Goal: Communication & Community: Ask a question

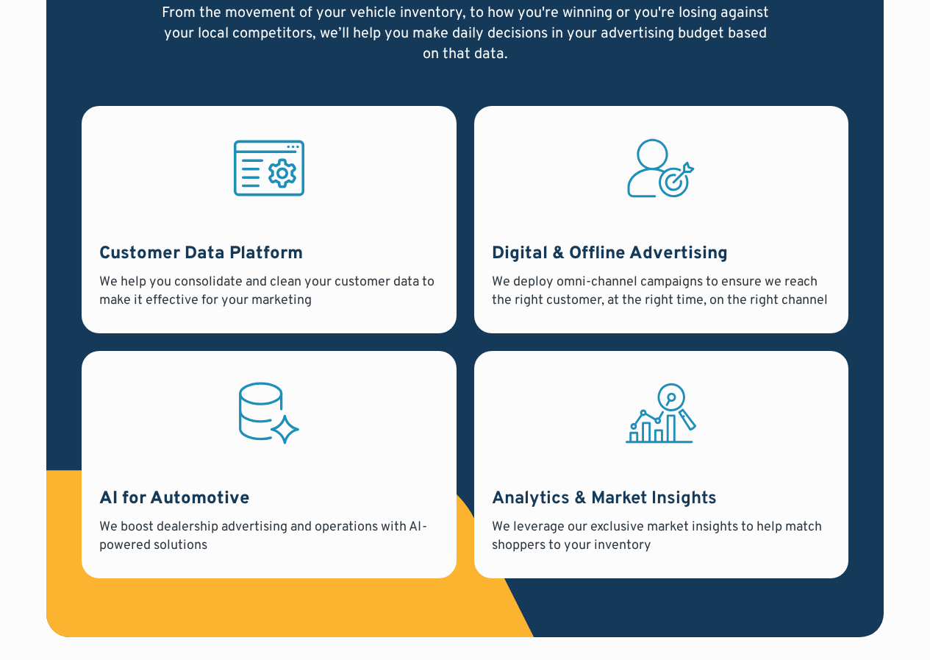
scroll to position [4294, 0]
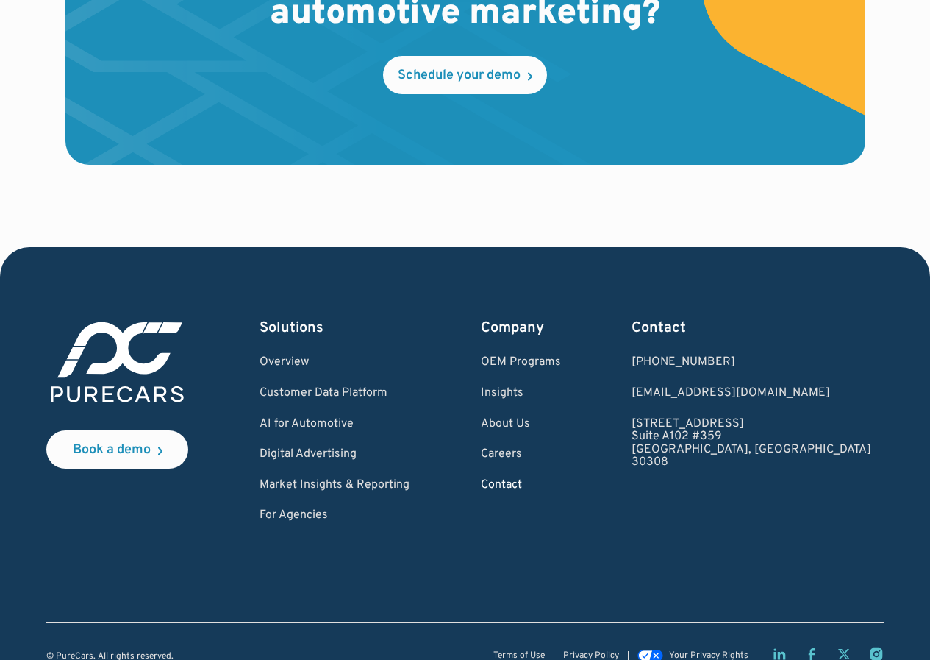
click at [561, 479] on link "Contact" at bounding box center [521, 485] width 80 height 13
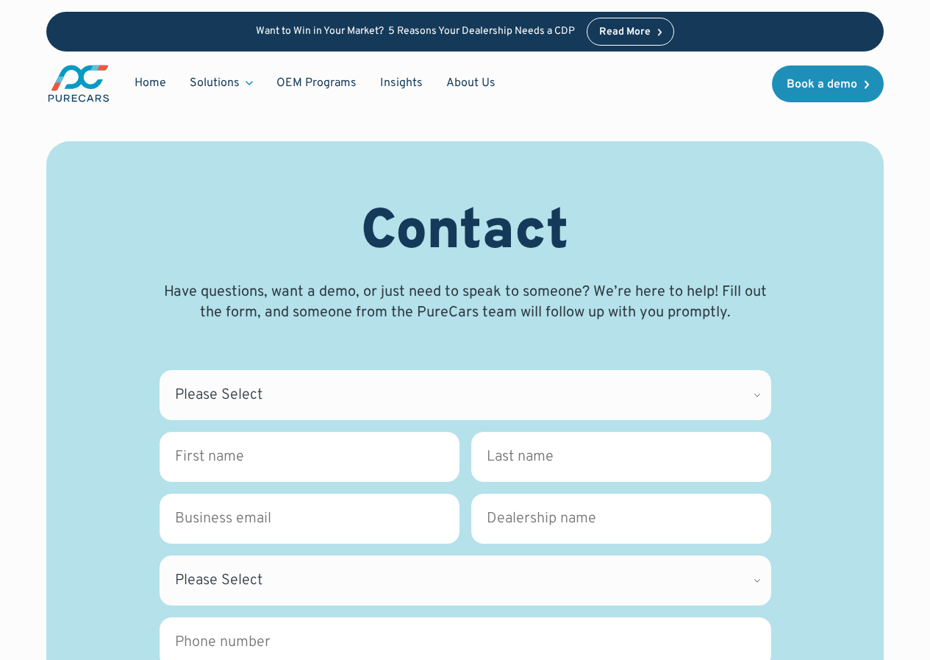
scroll to position [221, 0]
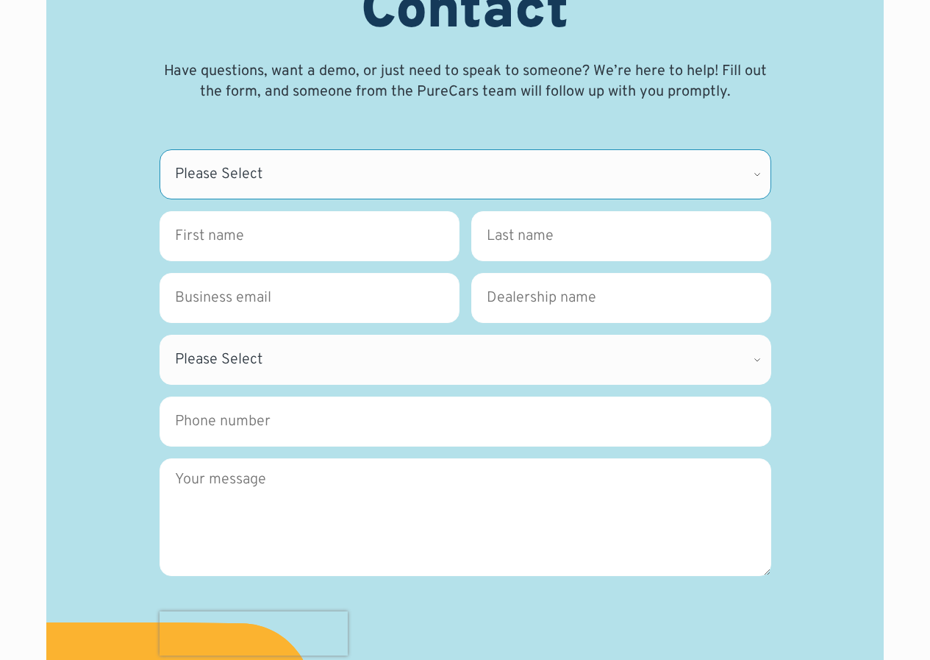
click at [271, 164] on select "Please Select CDK Support Sales Support Billing Press Other" at bounding box center [466, 174] width 612 height 50
select select "Other"
click at [160, 149] on select "Please Select CDK Support Sales Support Billing Press Other" at bounding box center [466, 174] width 612 height 50
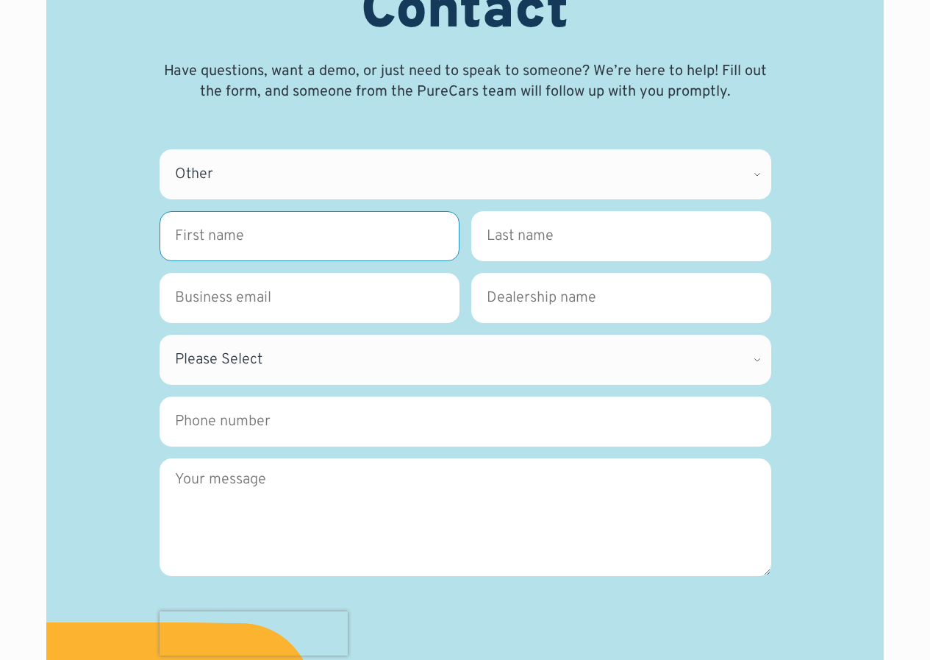
click at [230, 244] on input "First name *" at bounding box center [310, 236] width 300 height 50
type input "Lena"
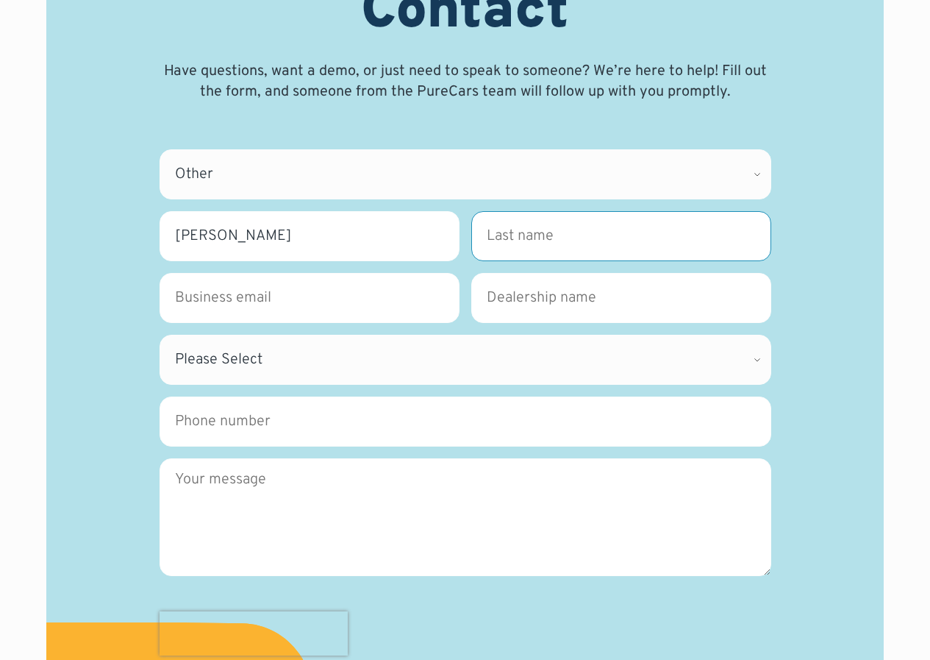
type input "Charles"
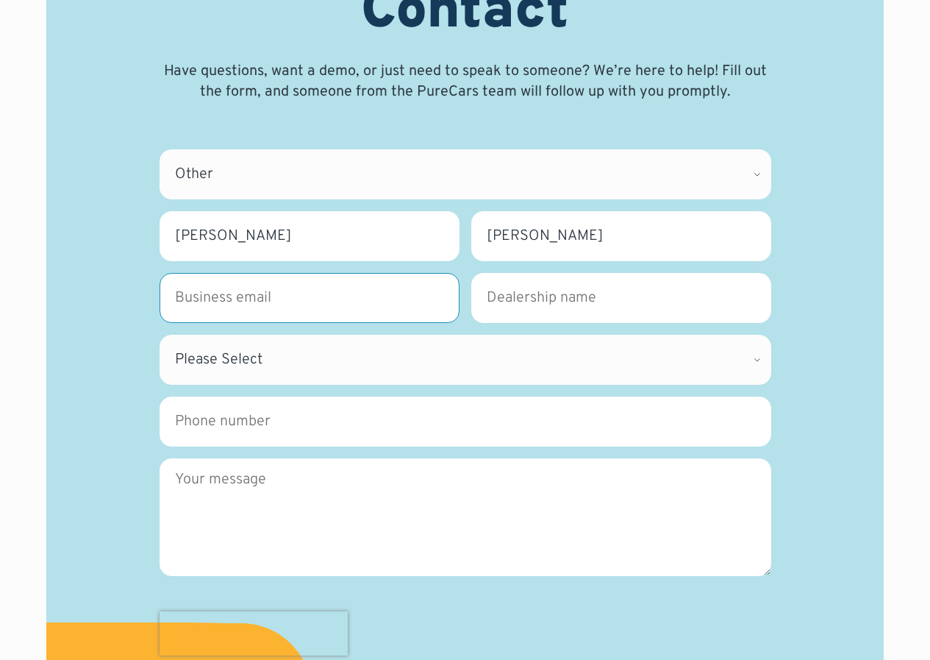
type input "lena.charles@techpromarkets.com"
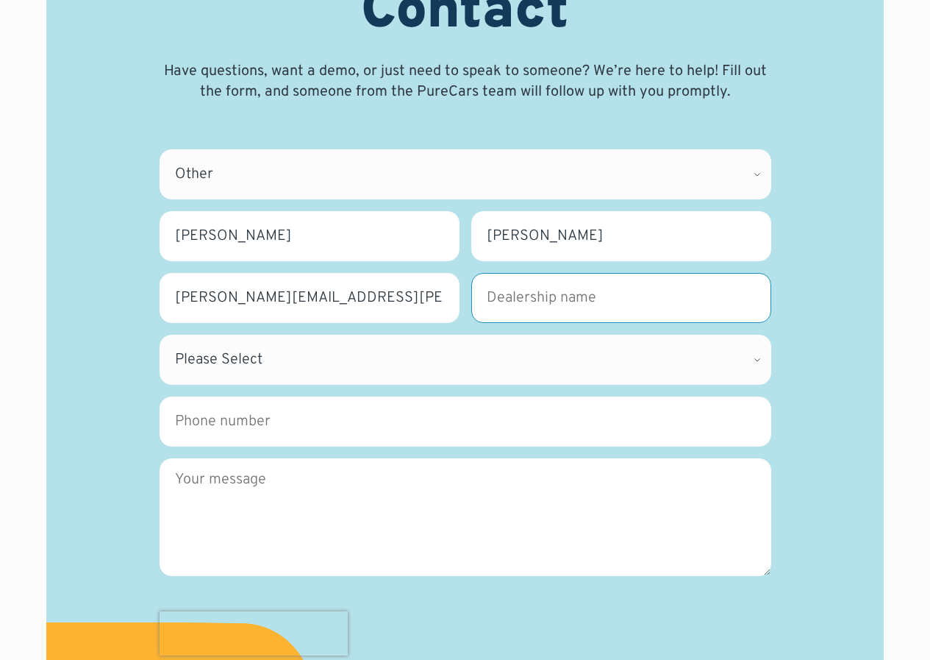
type input "Techpromarkets"
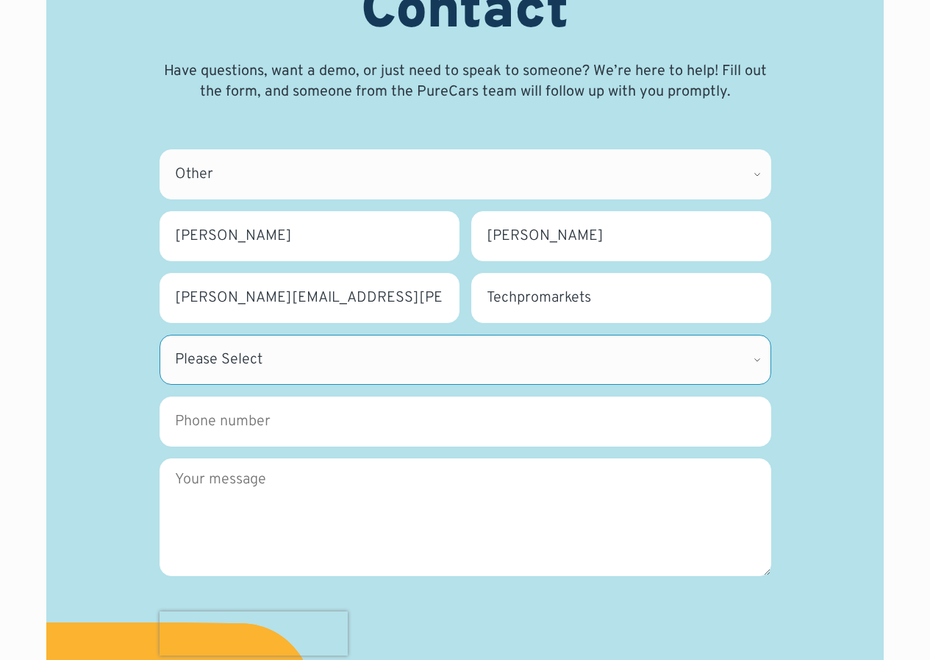
select select "NY"
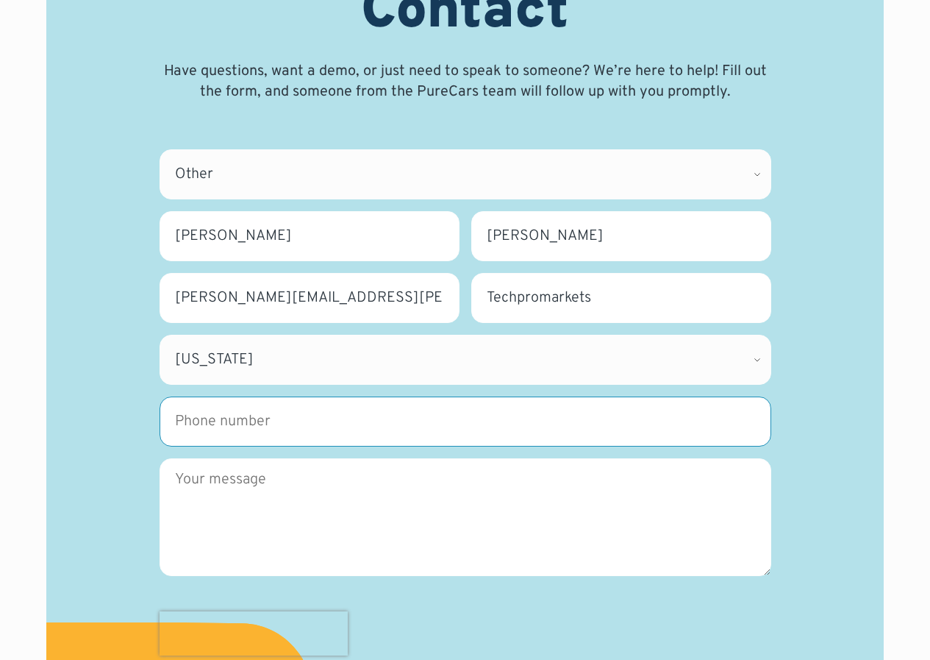
type input "9142156004"
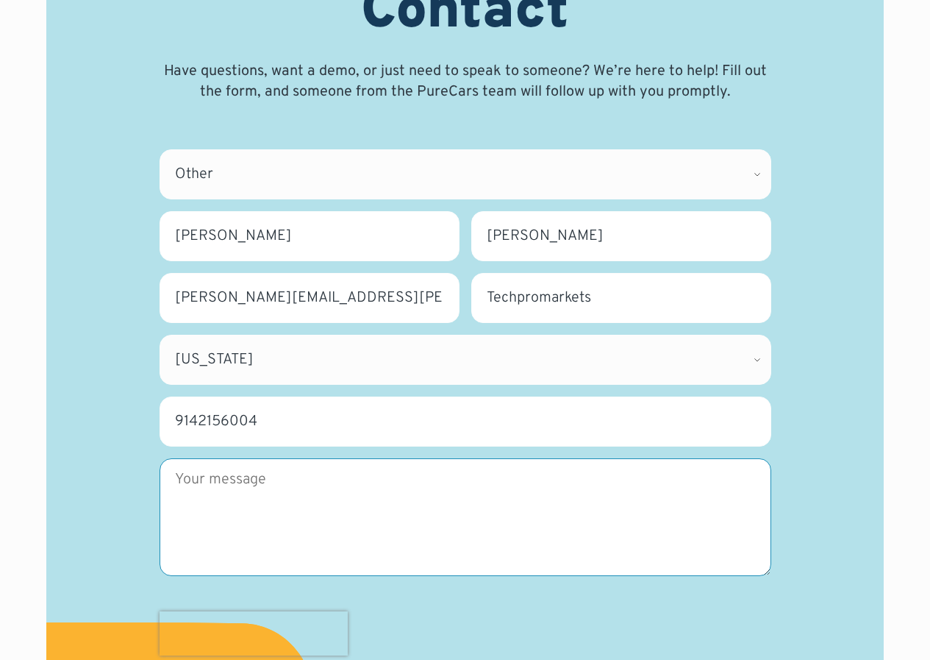
click at [265, 516] on textarea "Message" at bounding box center [466, 517] width 612 height 118
paste textarea "Hi, Are you interested in acquiring a verified contact list of decision-makers …"
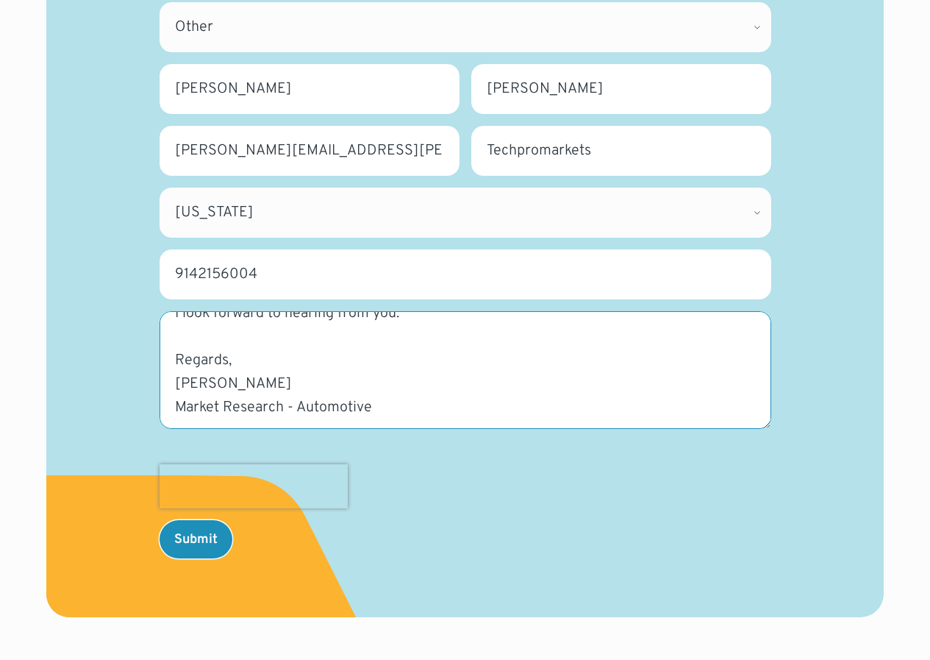
scroll to position [515, 0]
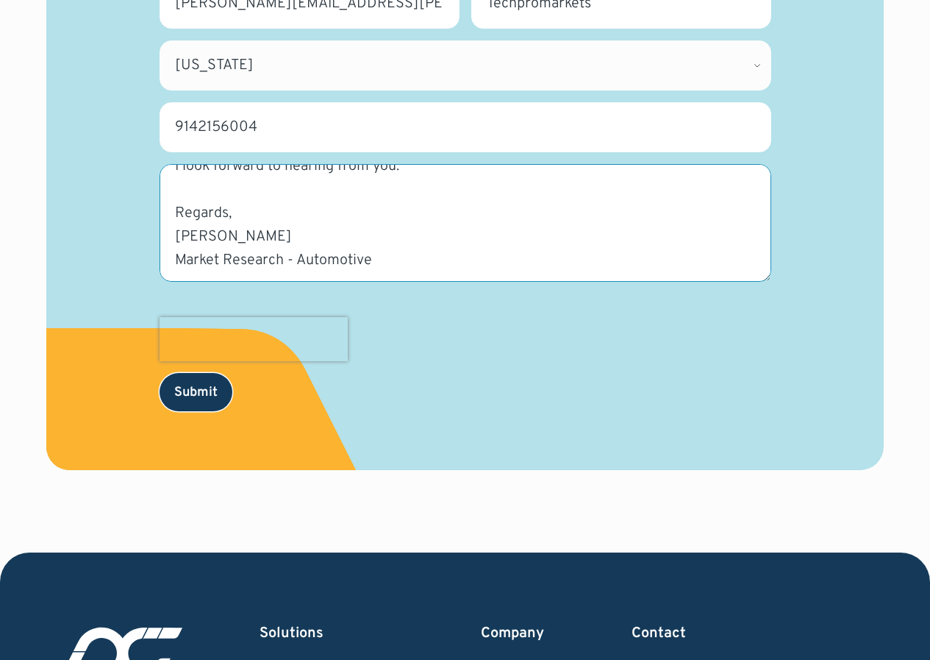
type textarea "Hi, Are you interested in acquiring a verified contact list of decision-makers …"
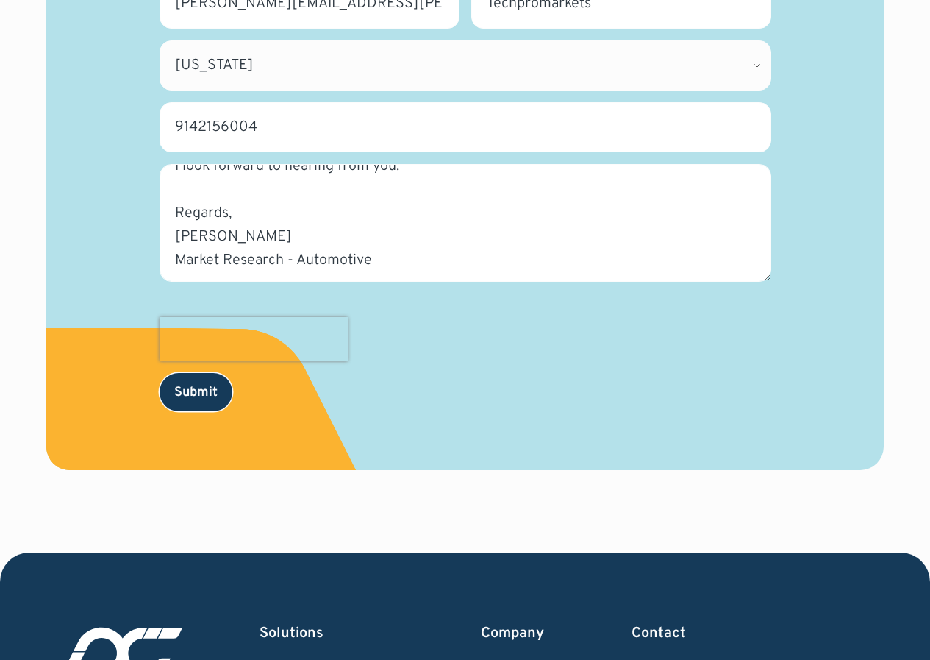
click at [194, 375] on input "Submit" at bounding box center [196, 392] width 73 height 38
